Goal: Task Accomplishment & Management: Manage account settings

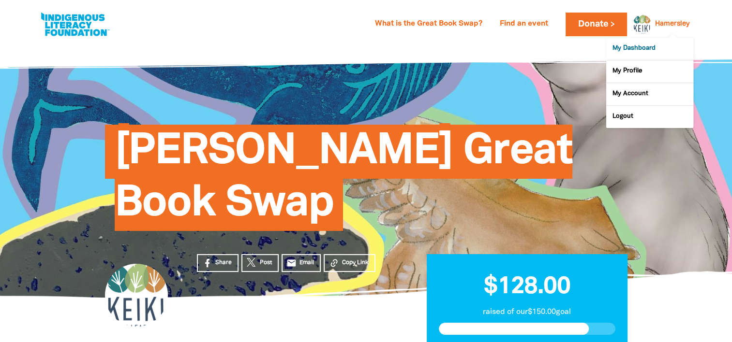
click at [647, 49] on link "My Dashboard" at bounding box center [649, 49] width 87 height 22
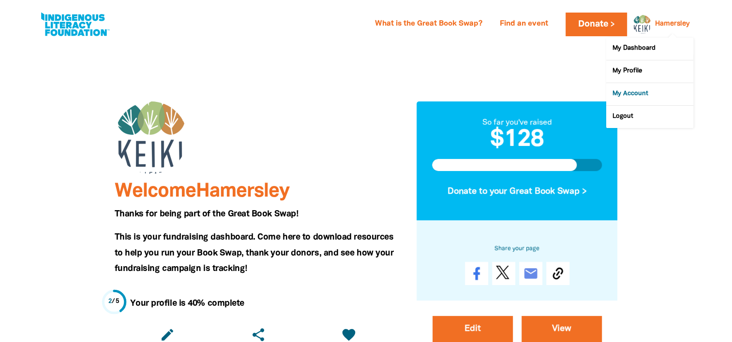
click at [639, 92] on link "My Account" at bounding box center [649, 94] width 87 height 22
select select "AU"
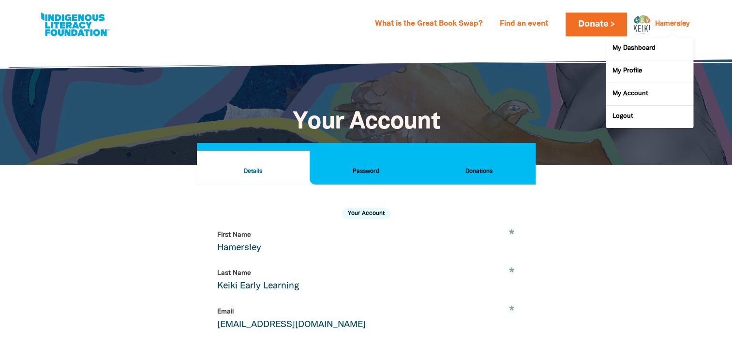
click at [670, 29] on div "Hamersley" at bounding box center [672, 24] width 42 height 15
click at [622, 74] on link "My Profile" at bounding box center [649, 71] width 87 height 22
